Goal: Navigation & Orientation: Find specific page/section

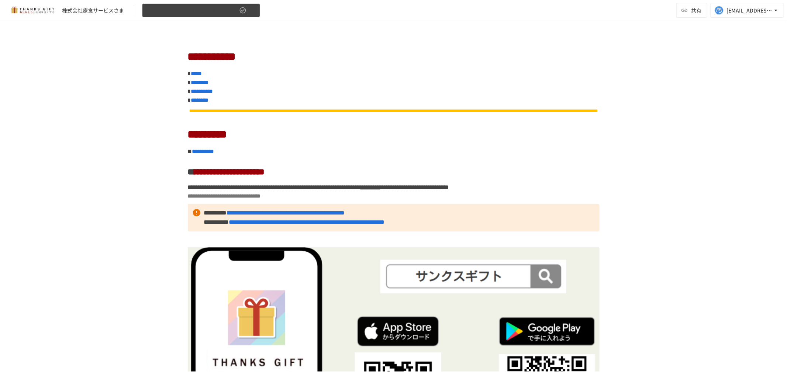
click at [197, 12] on span "★THANKS GIFT 初期設定・操作方法ガイド" at bounding box center [192, 10] width 91 height 9
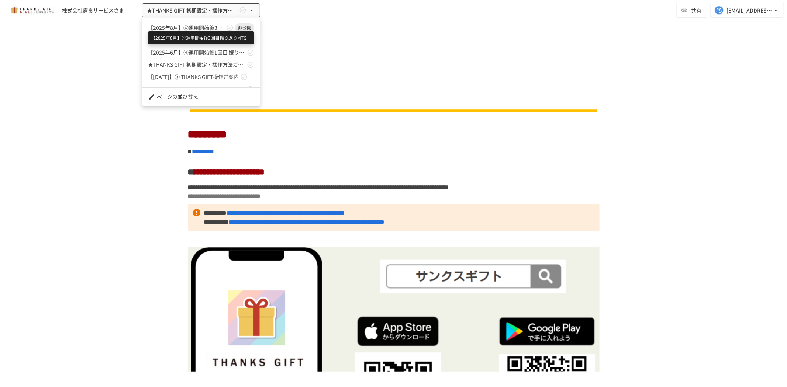
click at [194, 27] on span "【2025年8月】⑥運用開始後3回目振り返りMTG" at bounding box center [186, 28] width 77 height 8
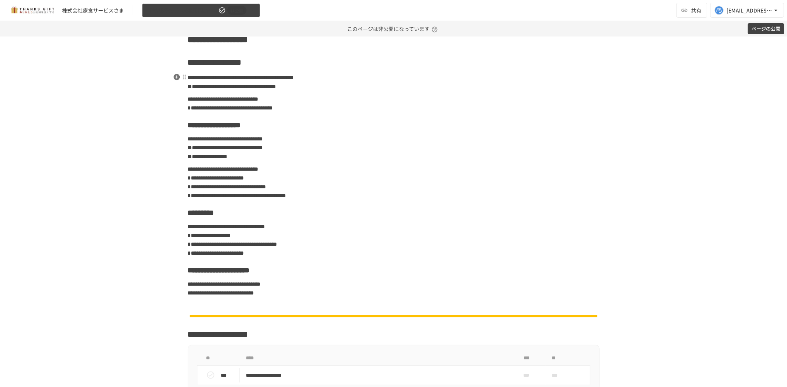
scroll to position [666, 0]
click at [187, 8] on span "【2025年8月】⑥運用開始後3回目振り返りMTG" at bounding box center [182, 10] width 70 height 9
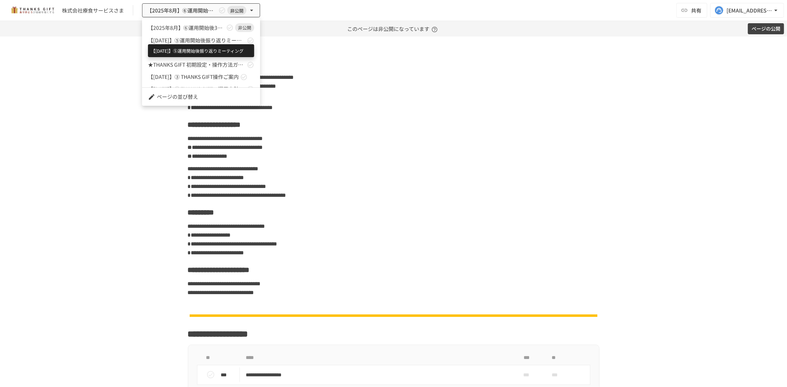
click at [193, 43] on span "【[DATE]】⑤運用開始後振り返りミーティング" at bounding box center [196, 41] width 97 height 8
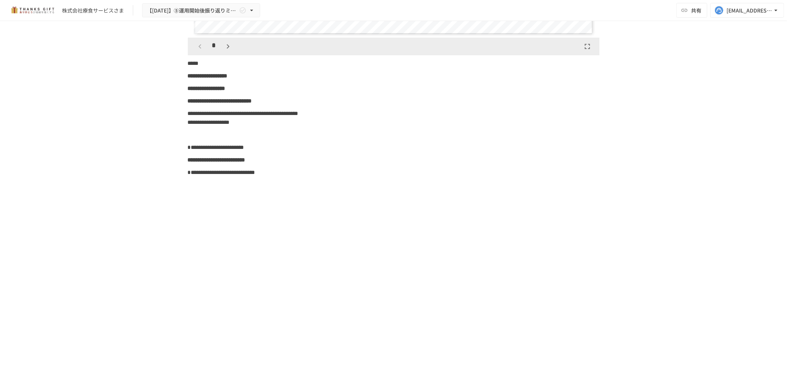
scroll to position [4922, 0]
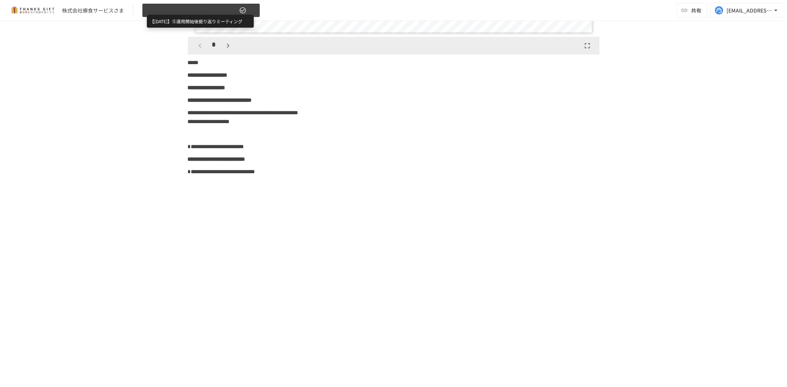
click at [178, 8] on span "【[DATE]】⑤運用開始後振り返りミーティング" at bounding box center [192, 10] width 91 height 9
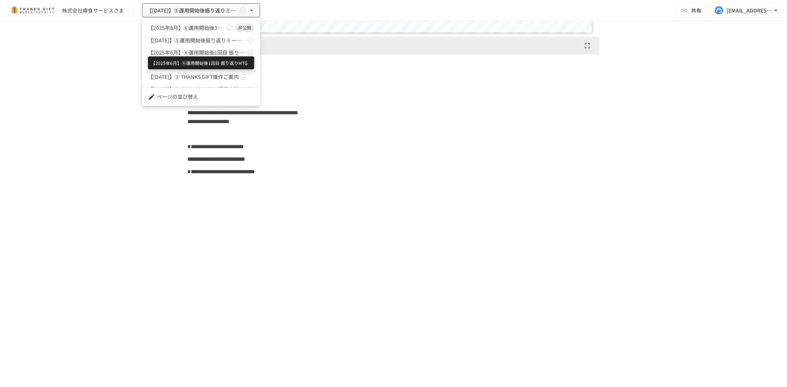
click at [212, 53] on span "【2025年6月】④運用開始後1回目 振り返りMTG" at bounding box center [196, 53] width 97 height 8
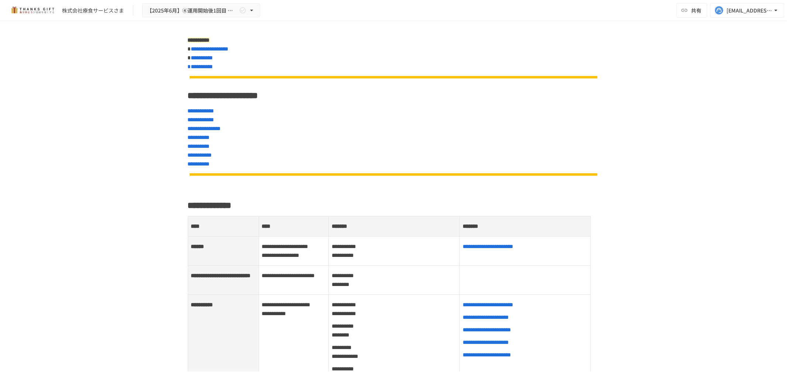
scroll to position [163, 0]
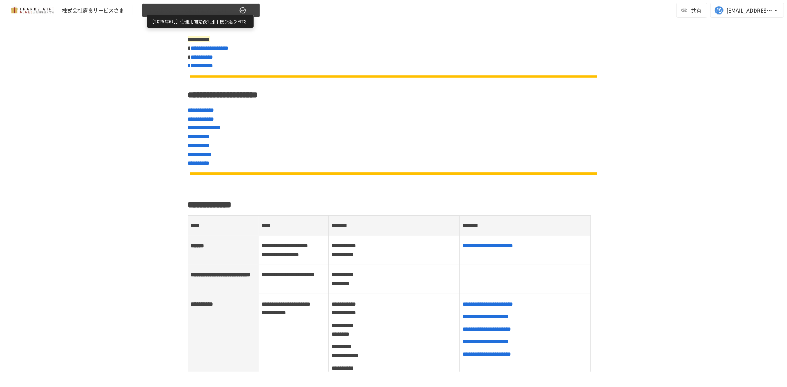
click at [205, 14] on span "【2025年6月】④運用開始後1回目 振り返りMTG" at bounding box center [192, 10] width 91 height 9
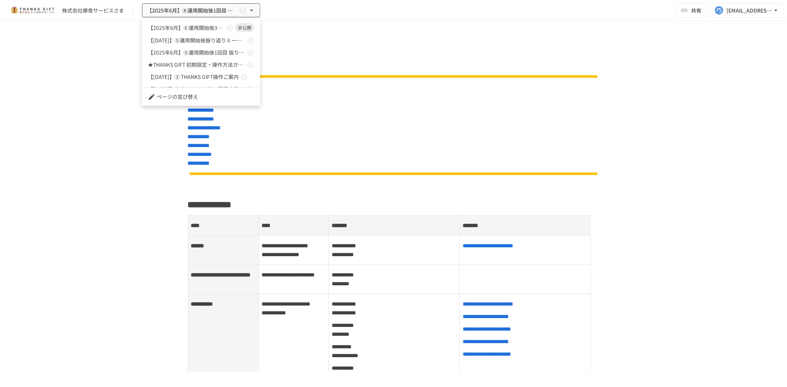
click at [216, 74] on span "【[DATE]】➂ THANKS GIFT操作ご案内" at bounding box center [193, 77] width 91 height 8
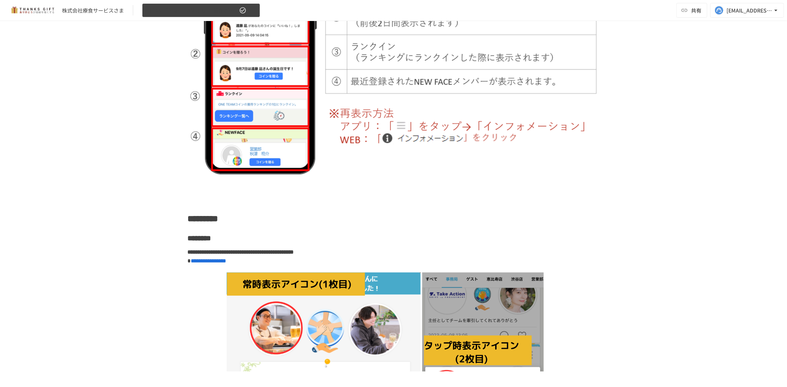
click at [198, 13] on span "【[DATE]】➂ THANKS GIFT操作ご案内" at bounding box center [192, 10] width 91 height 9
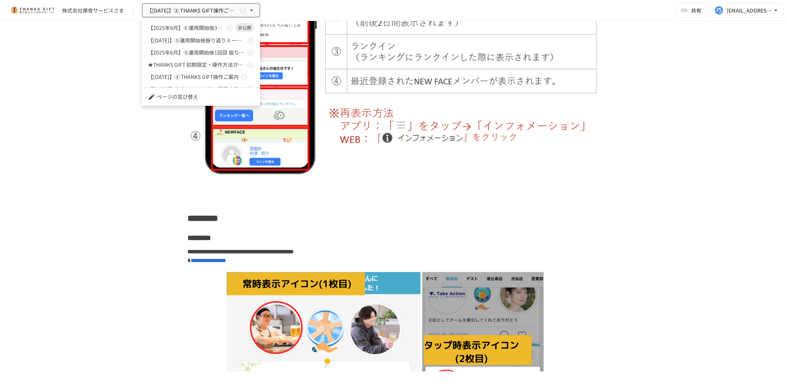
scroll to position [34, 0]
click at [214, 39] on span "【[DATE]】➂ THANKS GIFT操作ご案内" at bounding box center [193, 43] width 91 height 8
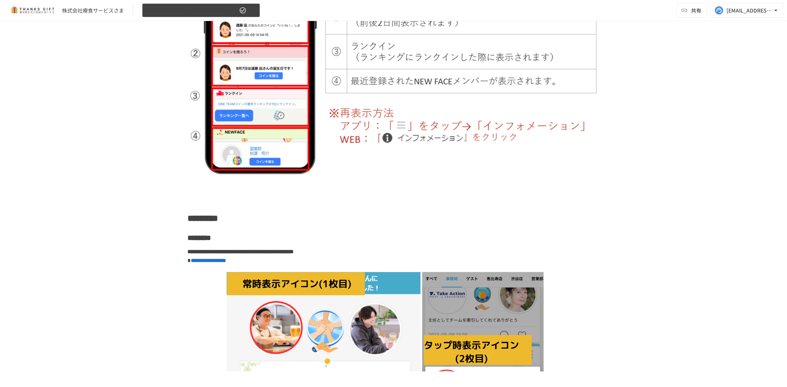
click at [237, 10] on span "【[DATE]】➂ THANKS GIFT操作ご案内" at bounding box center [192, 10] width 91 height 9
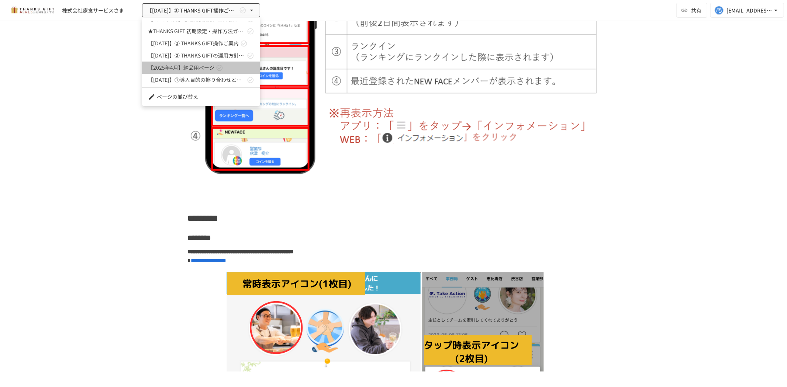
click at [237, 64] on link "【2025年4月】納品用ページ" at bounding box center [201, 68] width 118 height 12
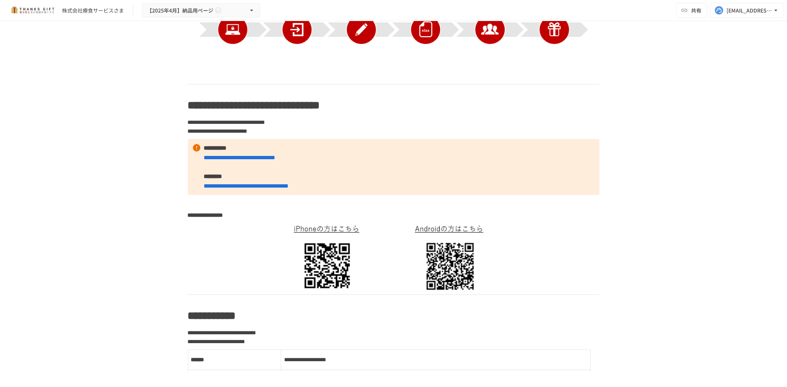
scroll to position [281, 0]
click at [196, 6] on span "【2025年4月】納品用ページ" at bounding box center [180, 10] width 66 height 9
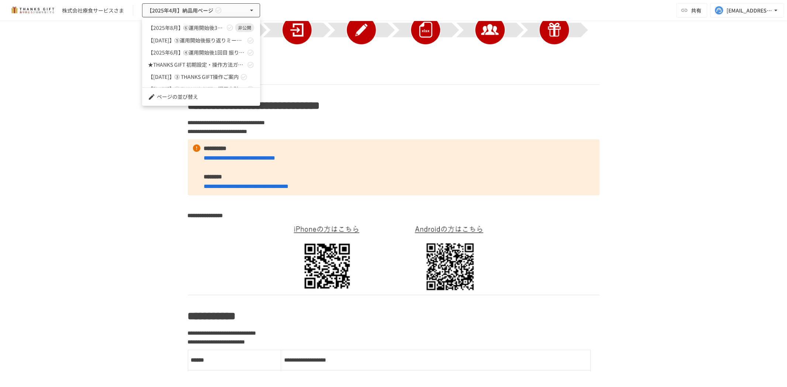
scroll to position [34, 0]
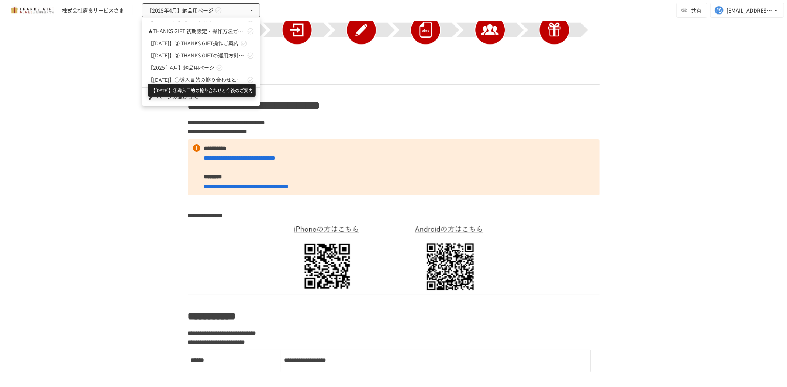
click at [202, 79] on span "【[DATE]】①導入目的の擦り合わせと今後のご案内" at bounding box center [196, 80] width 97 height 8
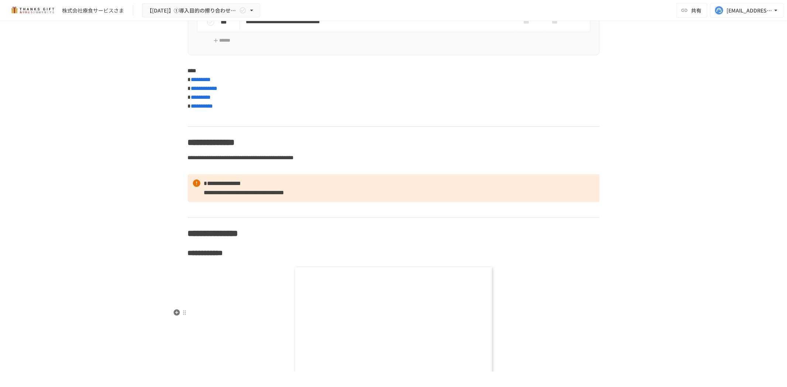
scroll to position [3815, 0]
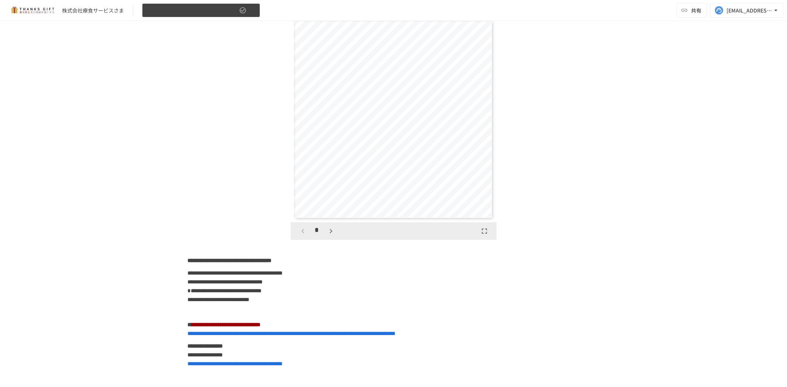
click at [162, 4] on button "【[DATE]】①導入目的の擦り合わせと今後のご案内" at bounding box center [201, 10] width 118 height 14
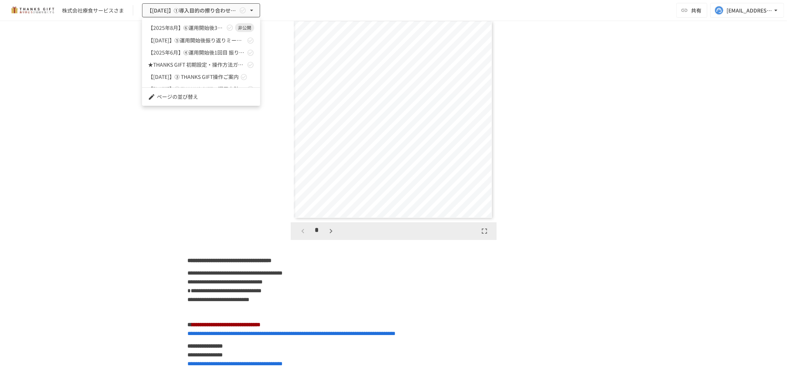
scroll to position [34, 0]
click at [461, 9] on div at bounding box center [393, 193] width 787 height 387
